Goal: Information Seeking & Learning: Understand process/instructions

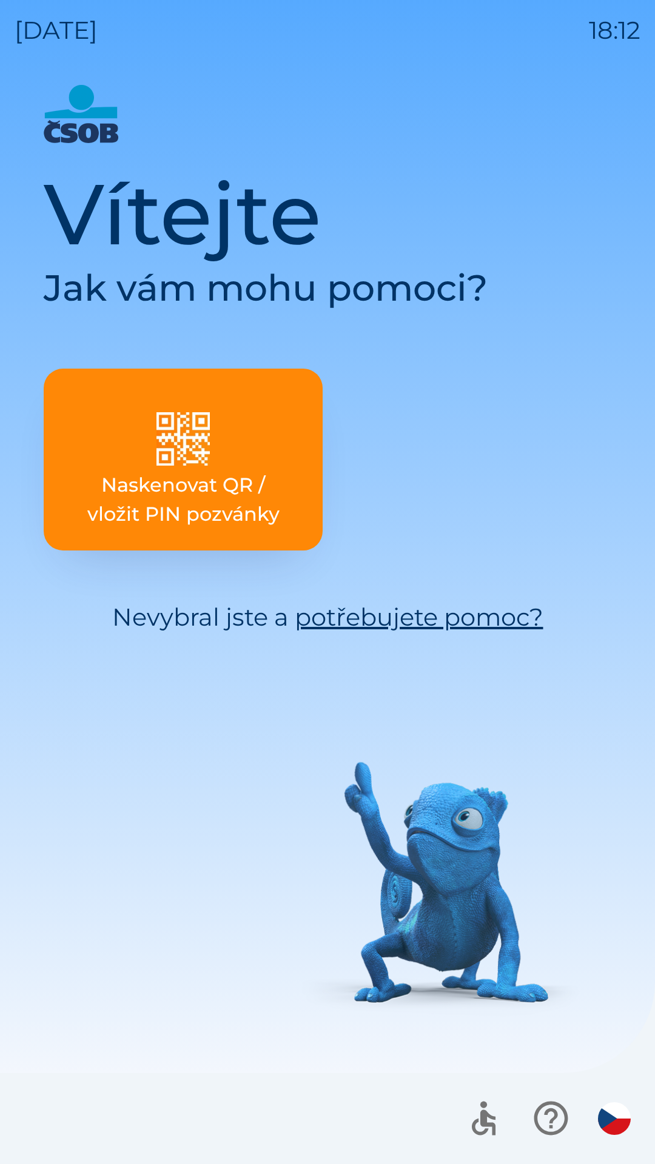
click at [282, 847] on div "Vítejte Jak vám mohu pomoci? Naskenovat QR / vložit PIN pozvánky Nevybral jste …" at bounding box center [328, 624] width 626 height 1079
click at [281, 825] on div "Vítejte Jak vám mohu pomoci? Naskenovat QR / vložit PIN pozvánky Nevybral jste …" at bounding box center [328, 624] width 626 height 1079
click at [356, 631] on link "potřebujete pomoc?" at bounding box center [419, 617] width 249 height 30
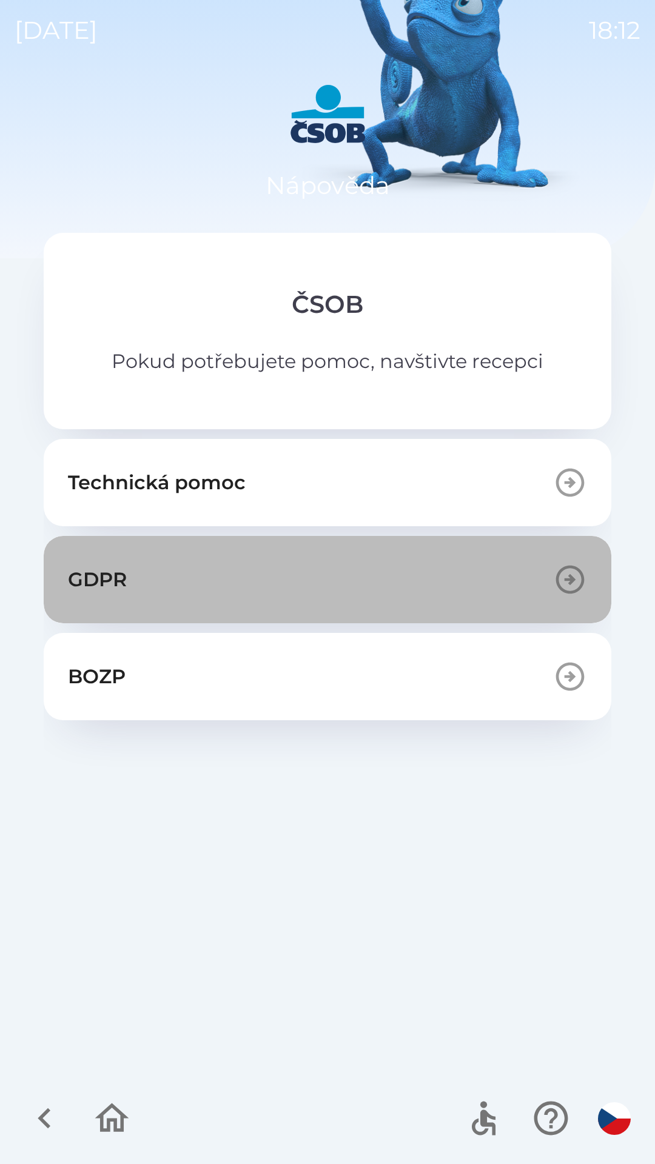
click at [565, 592] on icon "button" at bounding box center [570, 580] width 28 height 28
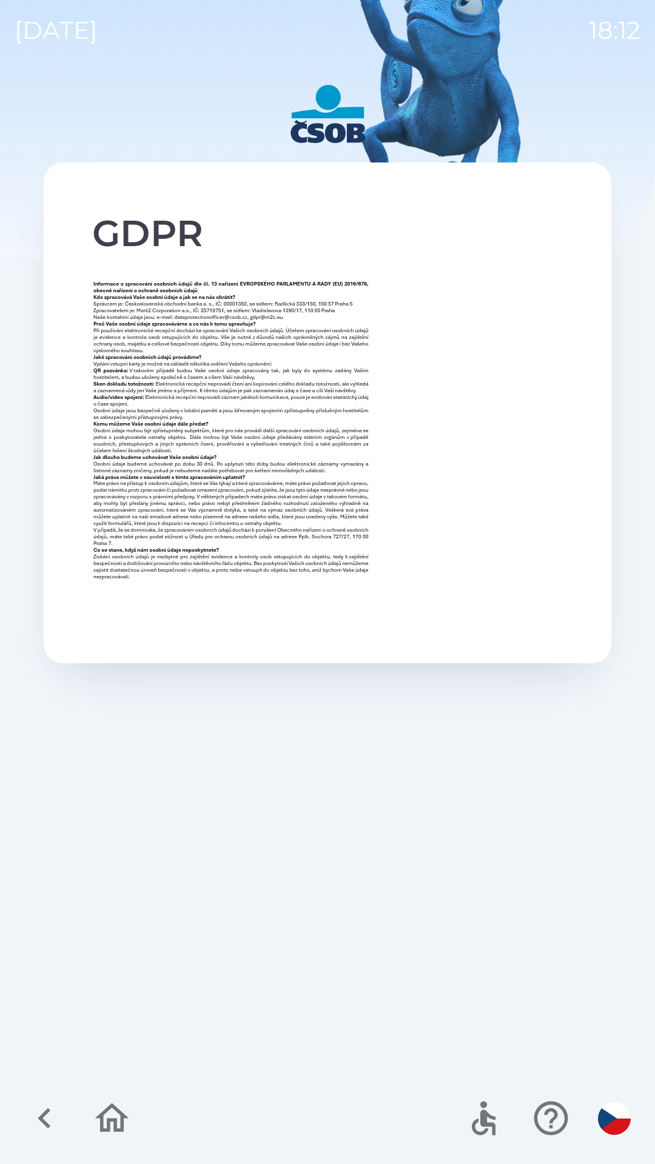
click at [360, 902] on div "GDPR" at bounding box center [328, 624] width 626 height 1079
click at [110, 1117] on icon "button" at bounding box center [112, 1118] width 41 height 41
